Goal: Navigation & Orientation: Find specific page/section

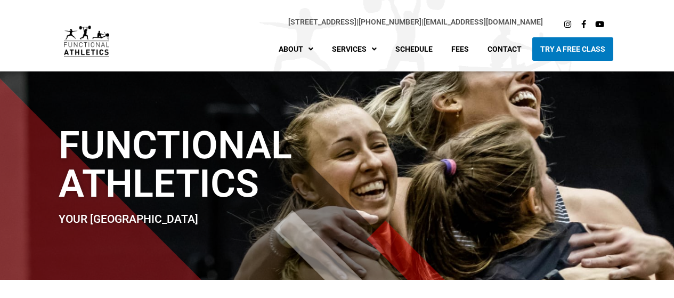
click at [363, 122] on link "FA Row" at bounding box center [382, 120] width 117 height 23
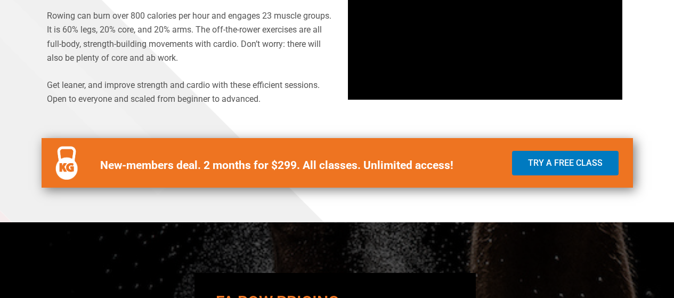
scroll to position [436, 0]
